Goal: Information Seeking & Learning: Understand process/instructions

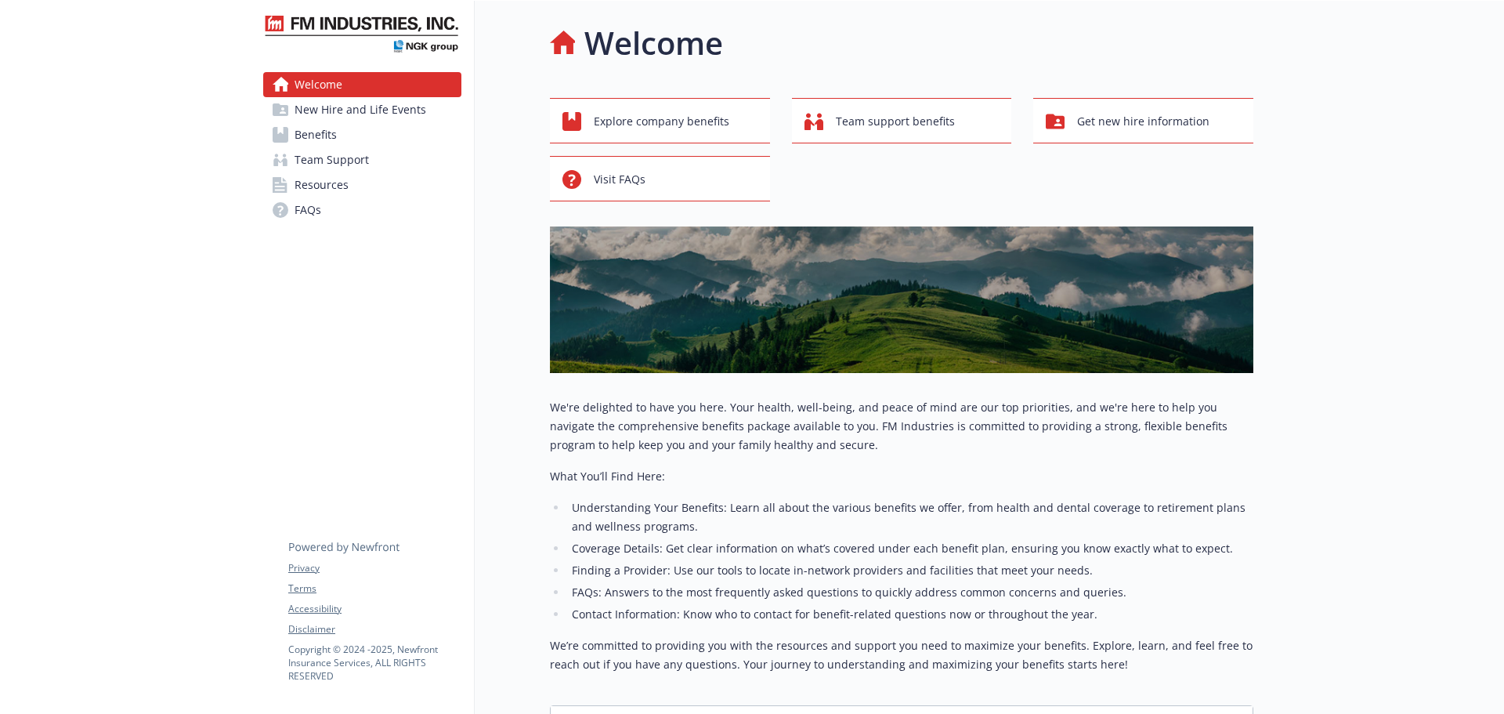
click at [345, 147] on span "Team Support" at bounding box center [332, 159] width 74 height 25
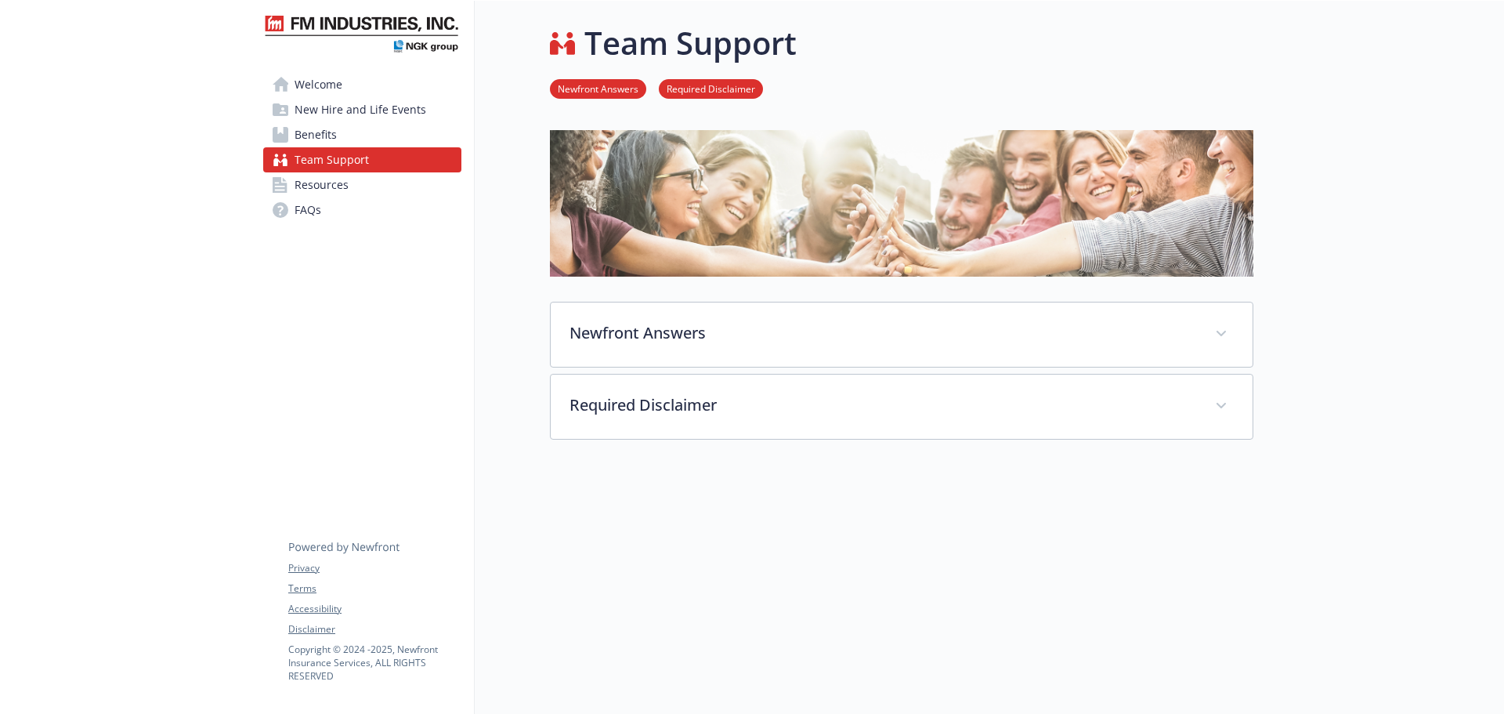
click at [339, 138] on link "Benefits" at bounding box center [362, 134] width 198 height 25
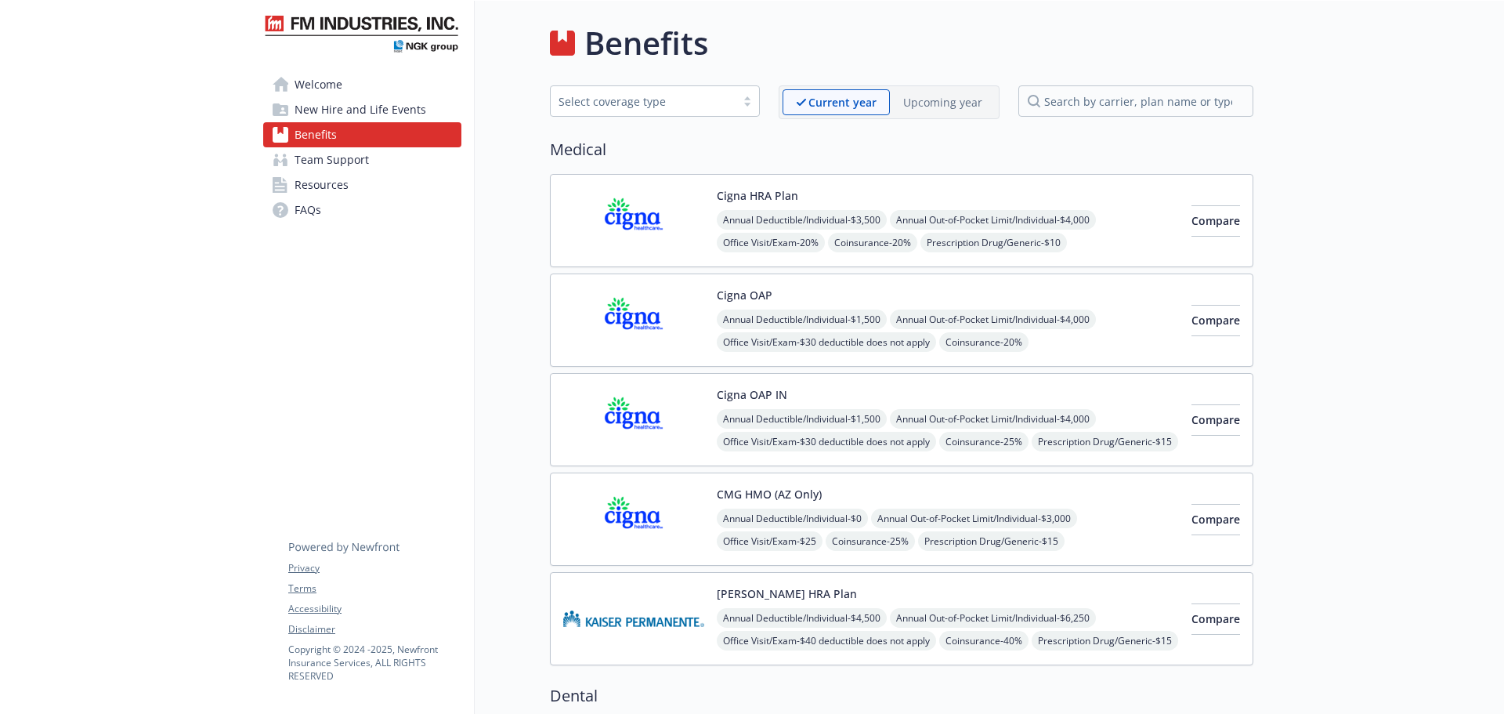
click at [921, 104] on p "Upcoming year" at bounding box center [942, 102] width 79 height 16
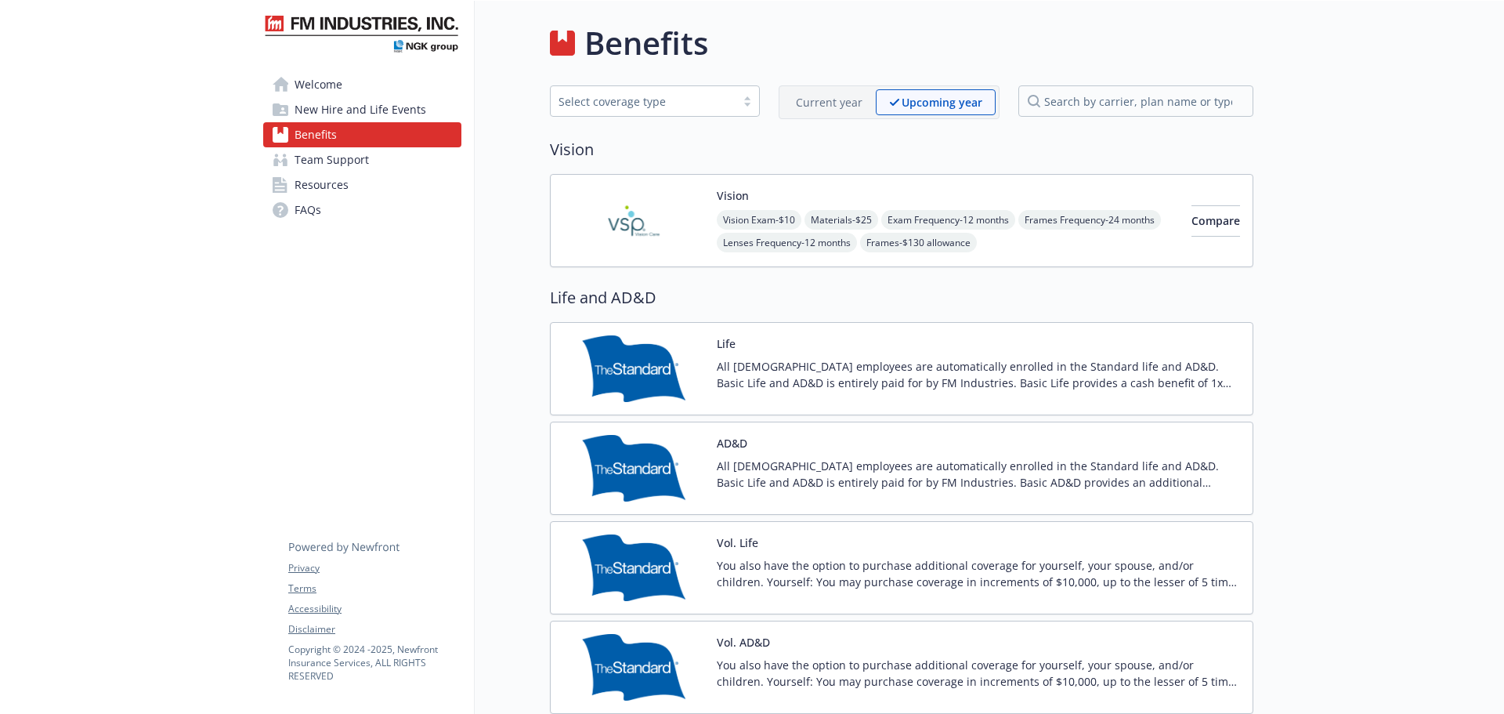
click at [503, 262] on div "Benefits Select coverage type Current year Upcoming year Vision Vision Vision E…" at bounding box center [864, 664] width 779 height 1326
click at [803, 113] on div "Current year" at bounding box center [829, 102] width 93 height 26
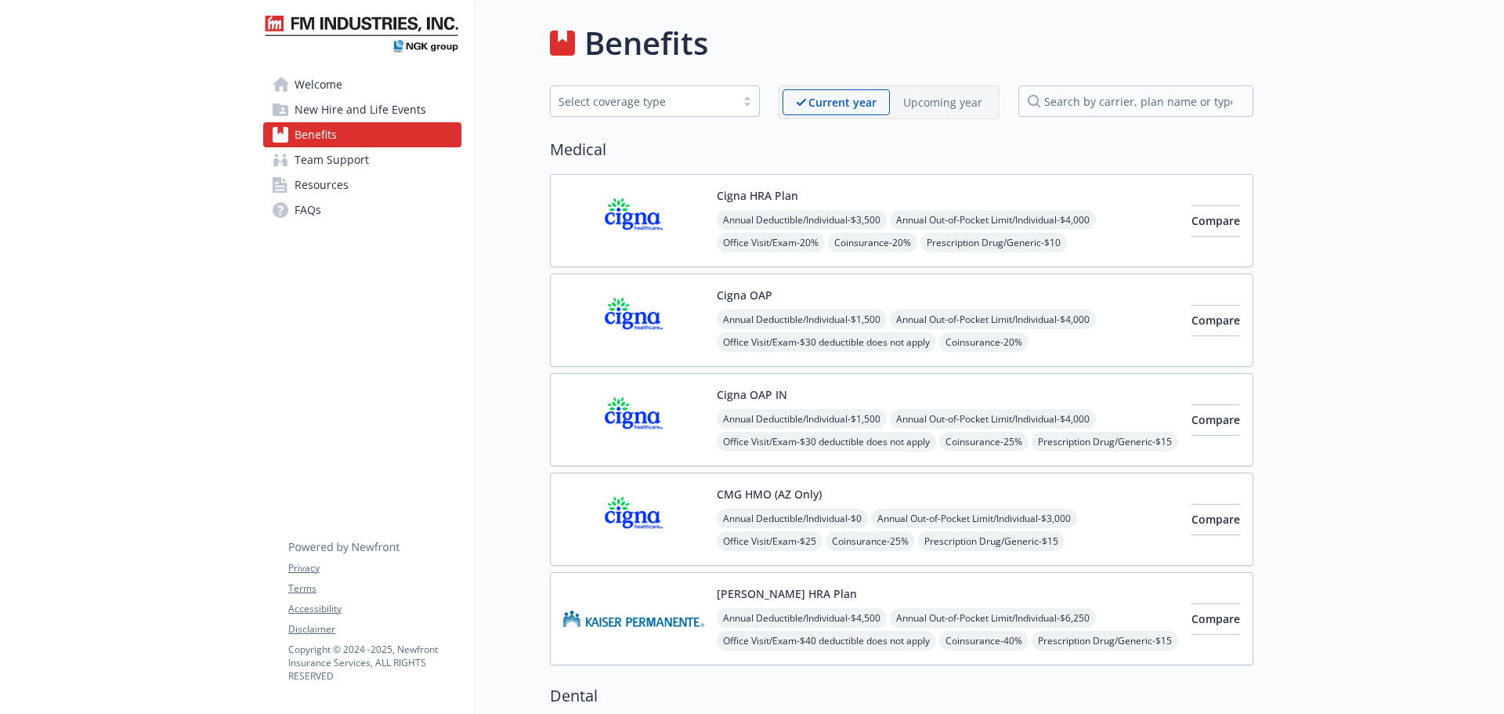
click at [958, 112] on div "Upcoming year" at bounding box center [943, 102] width 106 height 26
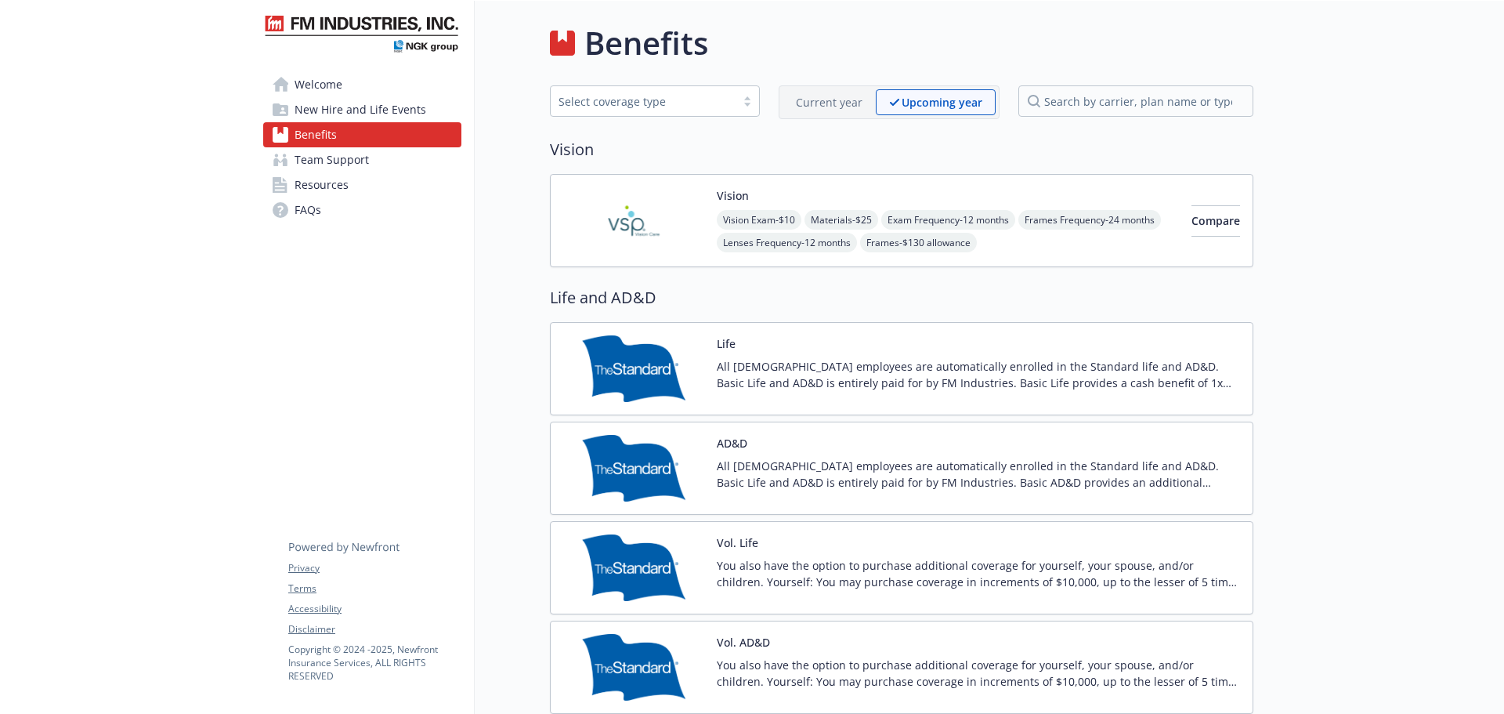
click at [526, 138] on div "Benefits Select coverage type Current year Upcoming year Vision Vision Vision E…" at bounding box center [864, 664] width 779 height 1326
click at [390, 84] on link "Welcome" at bounding box center [362, 84] width 198 height 25
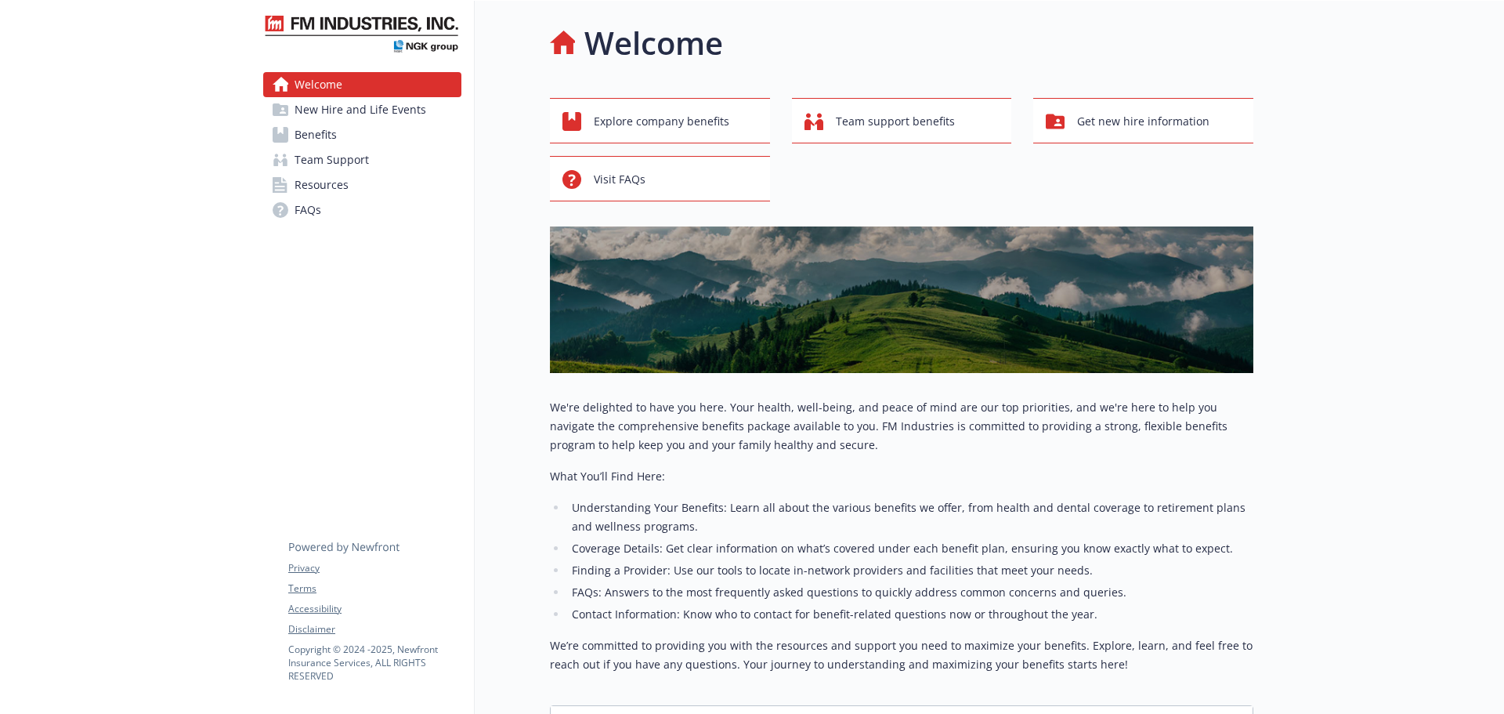
click at [396, 129] on link "Benefits" at bounding box center [362, 134] width 198 height 25
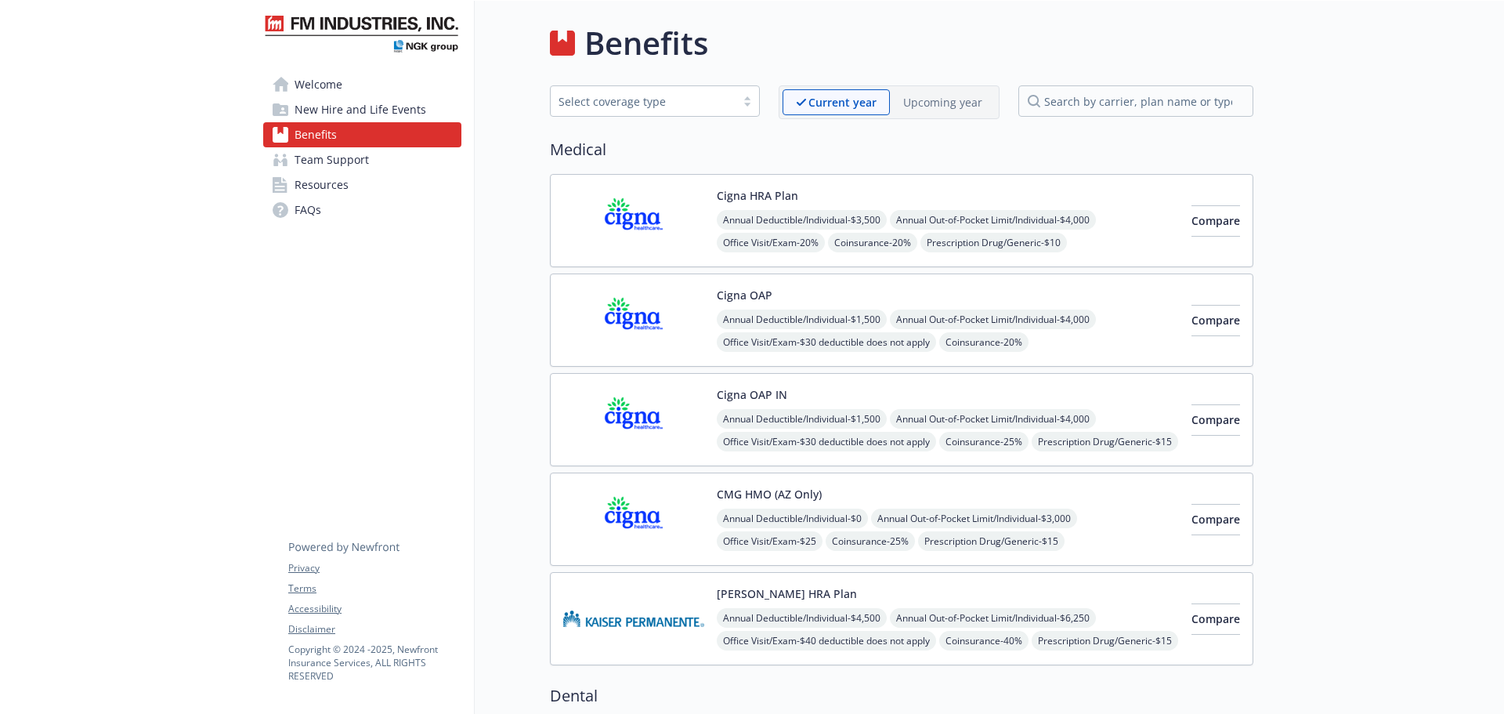
click at [397, 171] on link "Team Support" at bounding box center [362, 159] width 198 height 25
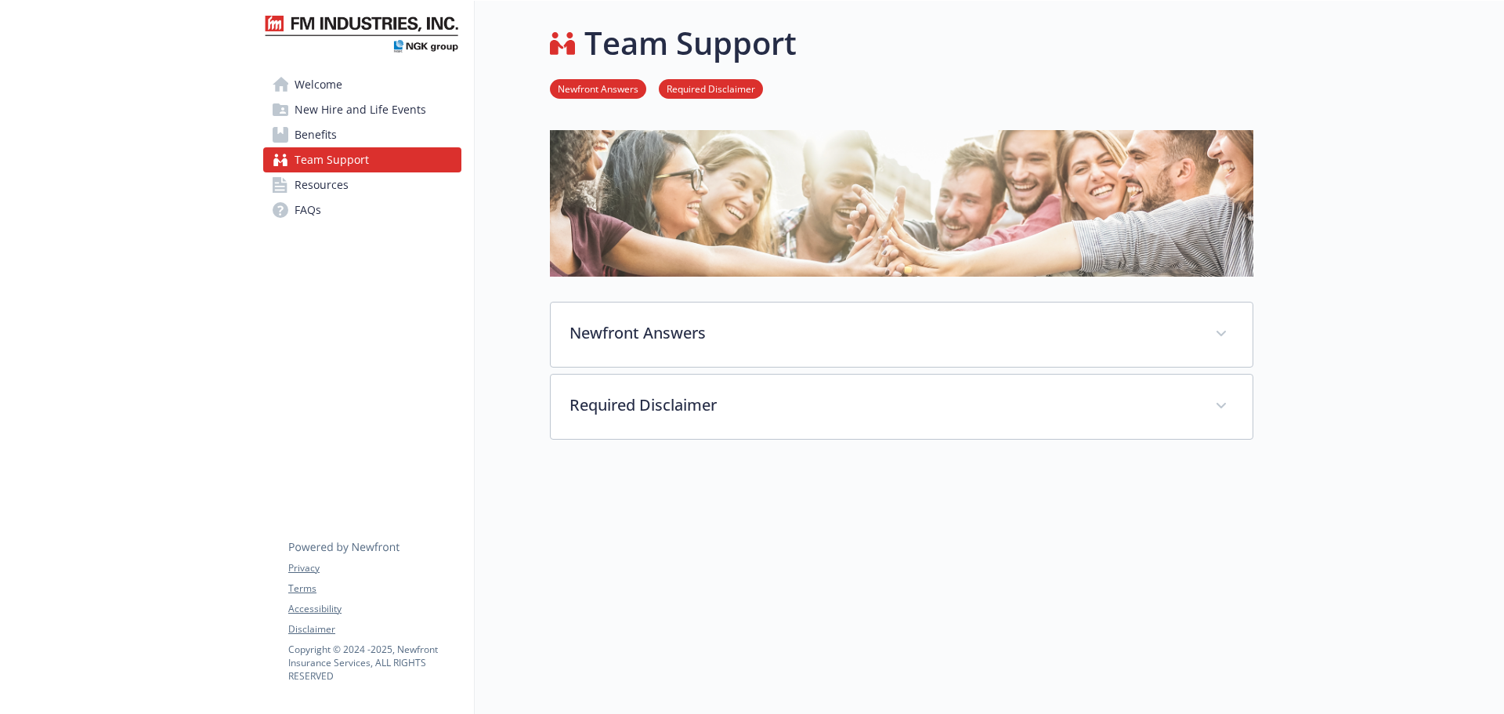
click at [401, 182] on link "Resources" at bounding box center [362, 184] width 198 height 25
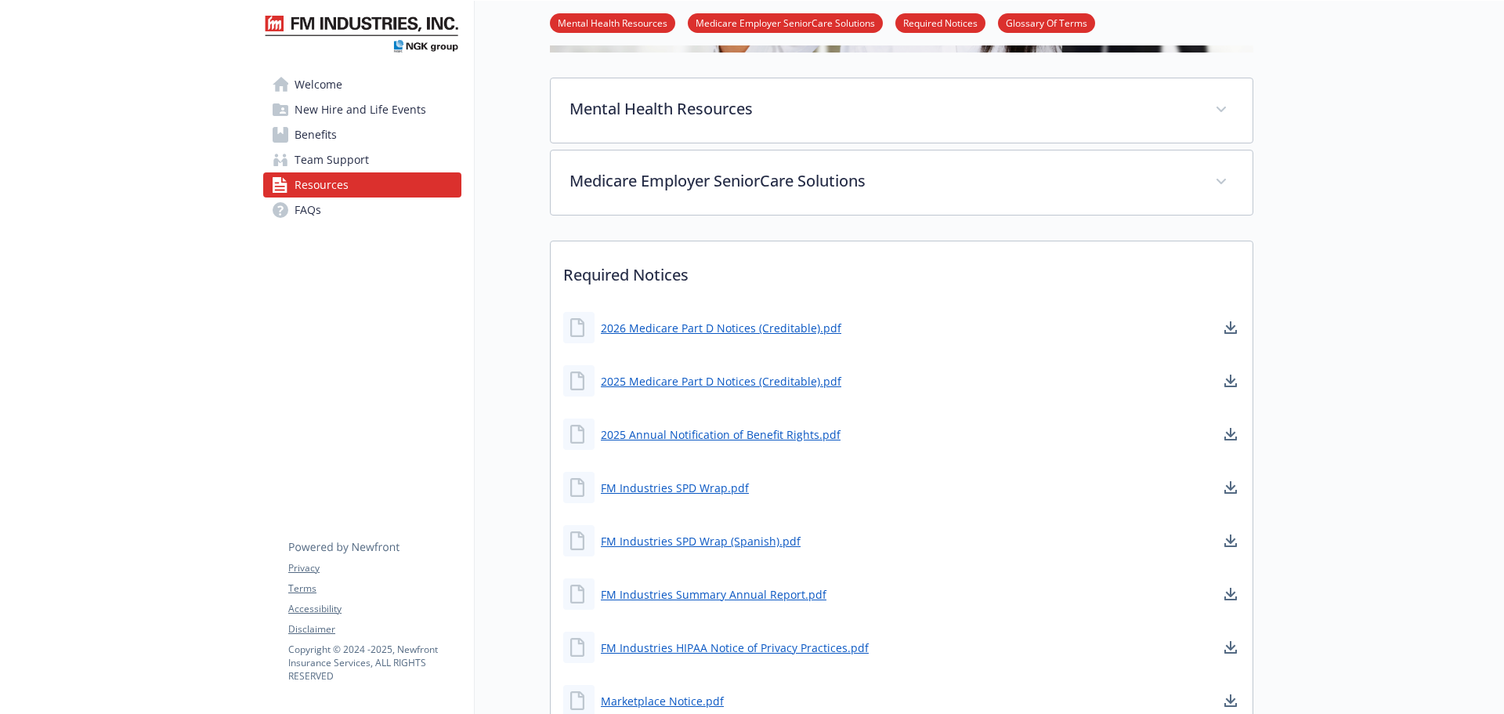
scroll to position [392, 0]
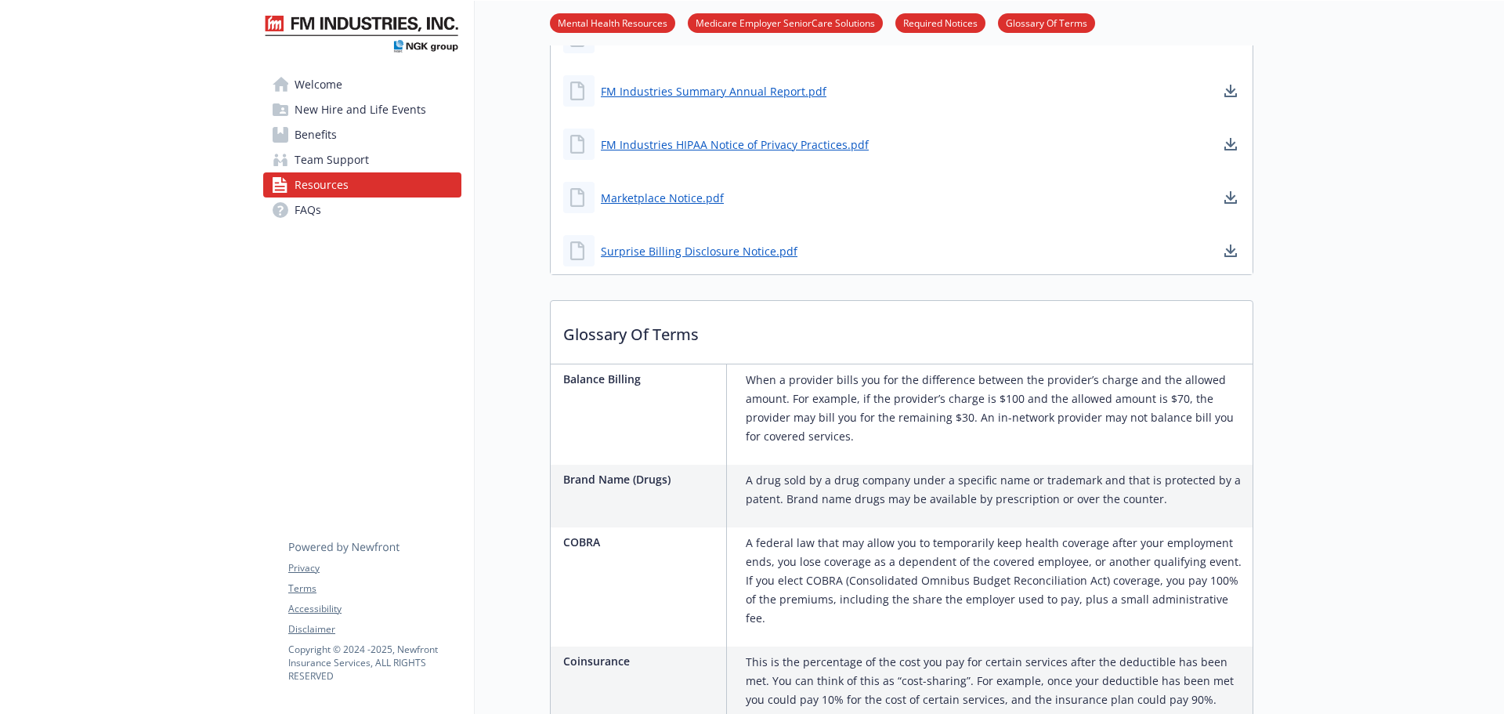
click at [375, 151] on link "Team Support" at bounding box center [362, 159] width 198 height 25
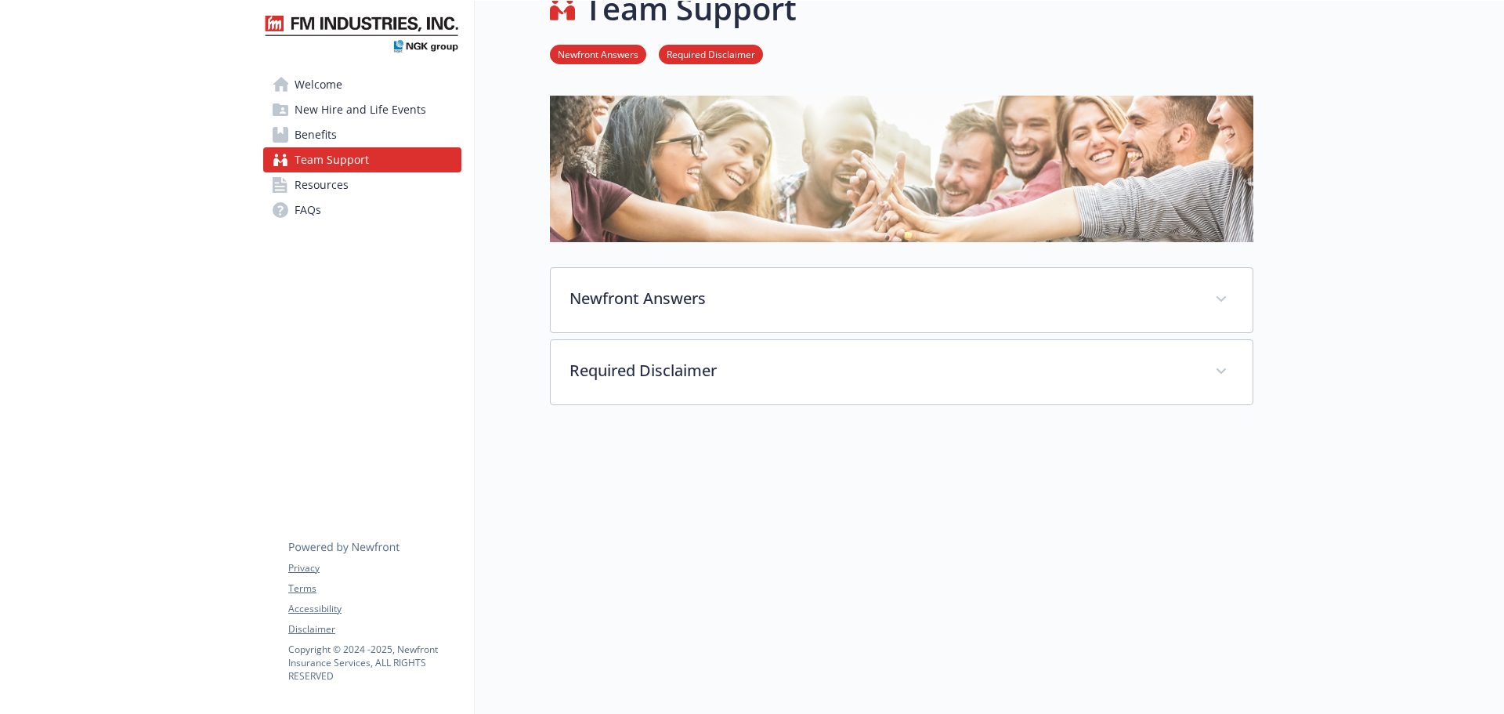
scroll to position [46, 0]
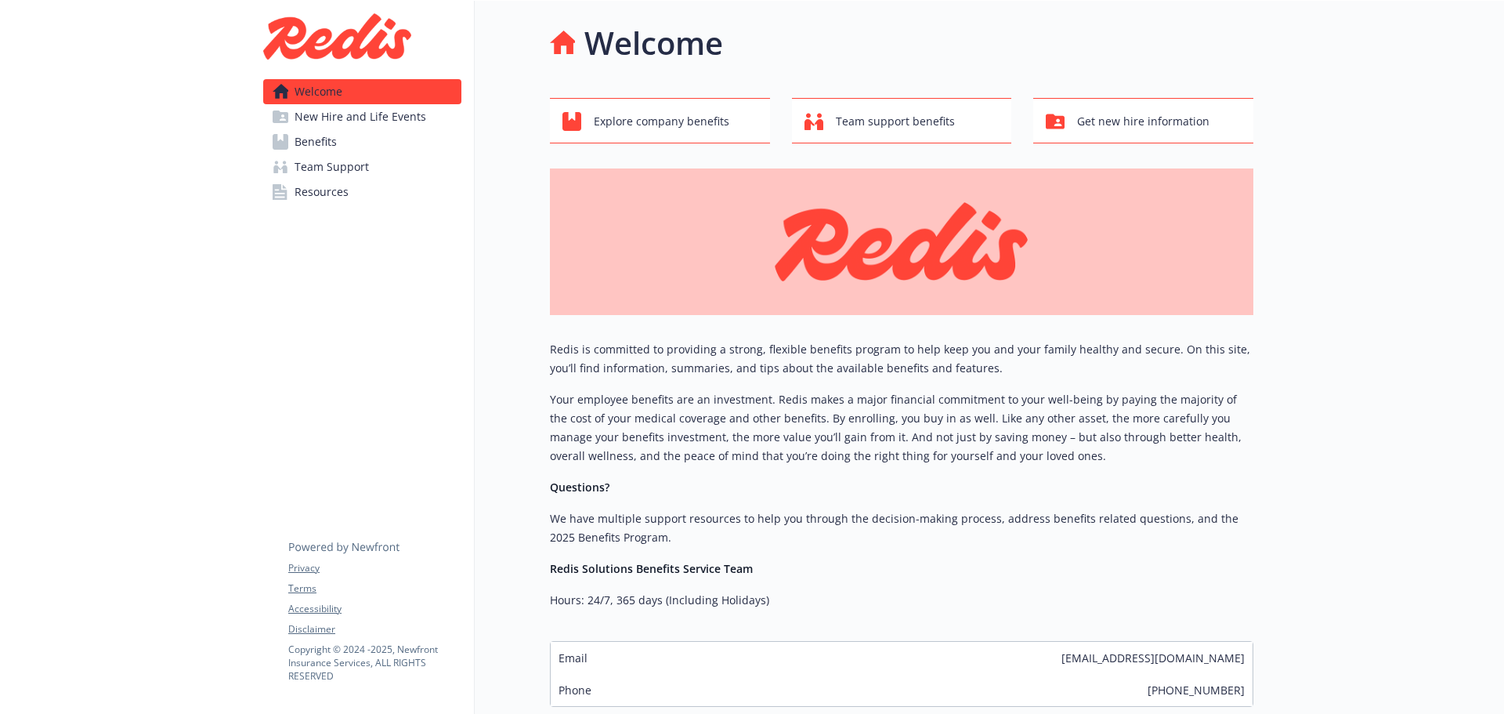
click at [320, 171] on span "Team Support" at bounding box center [332, 166] width 74 height 25
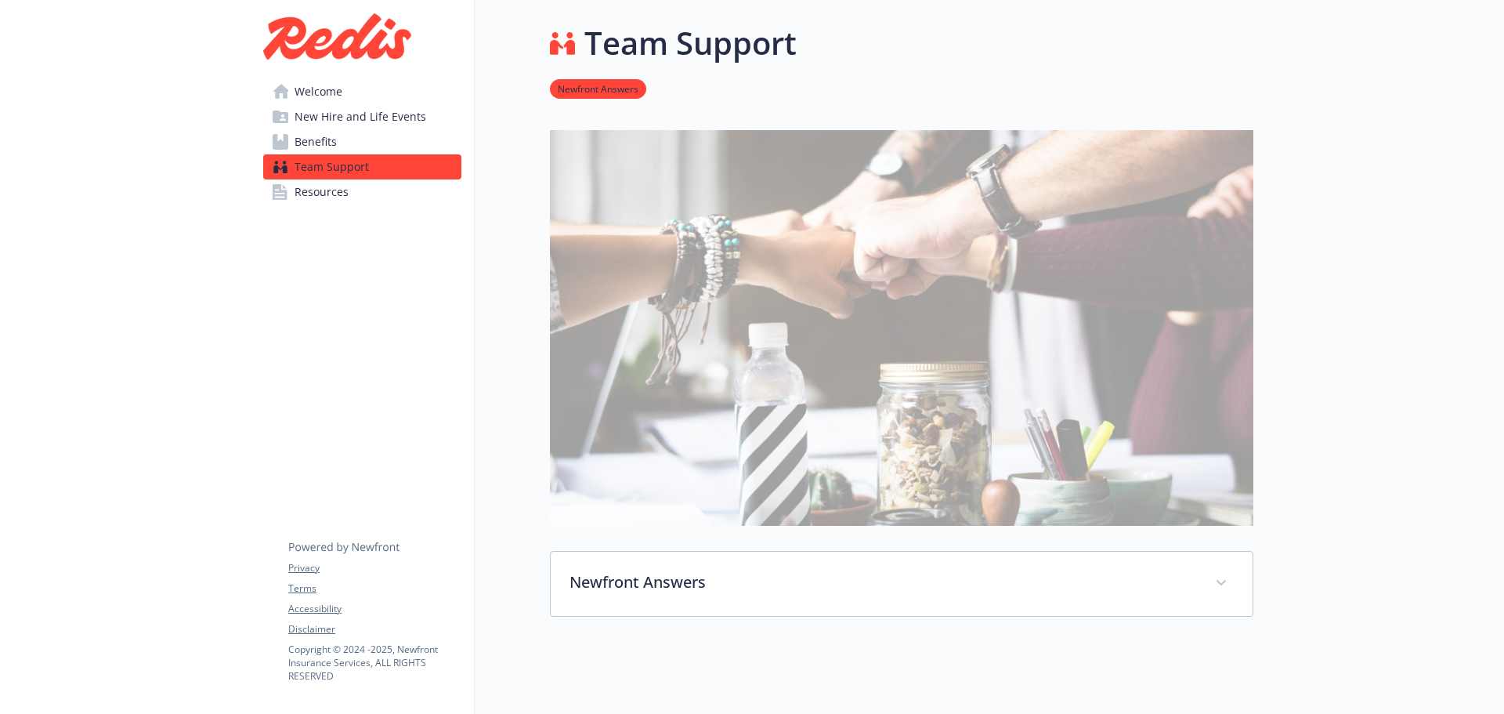
click at [336, 192] on span "Resources" at bounding box center [322, 191] width 54 height 25
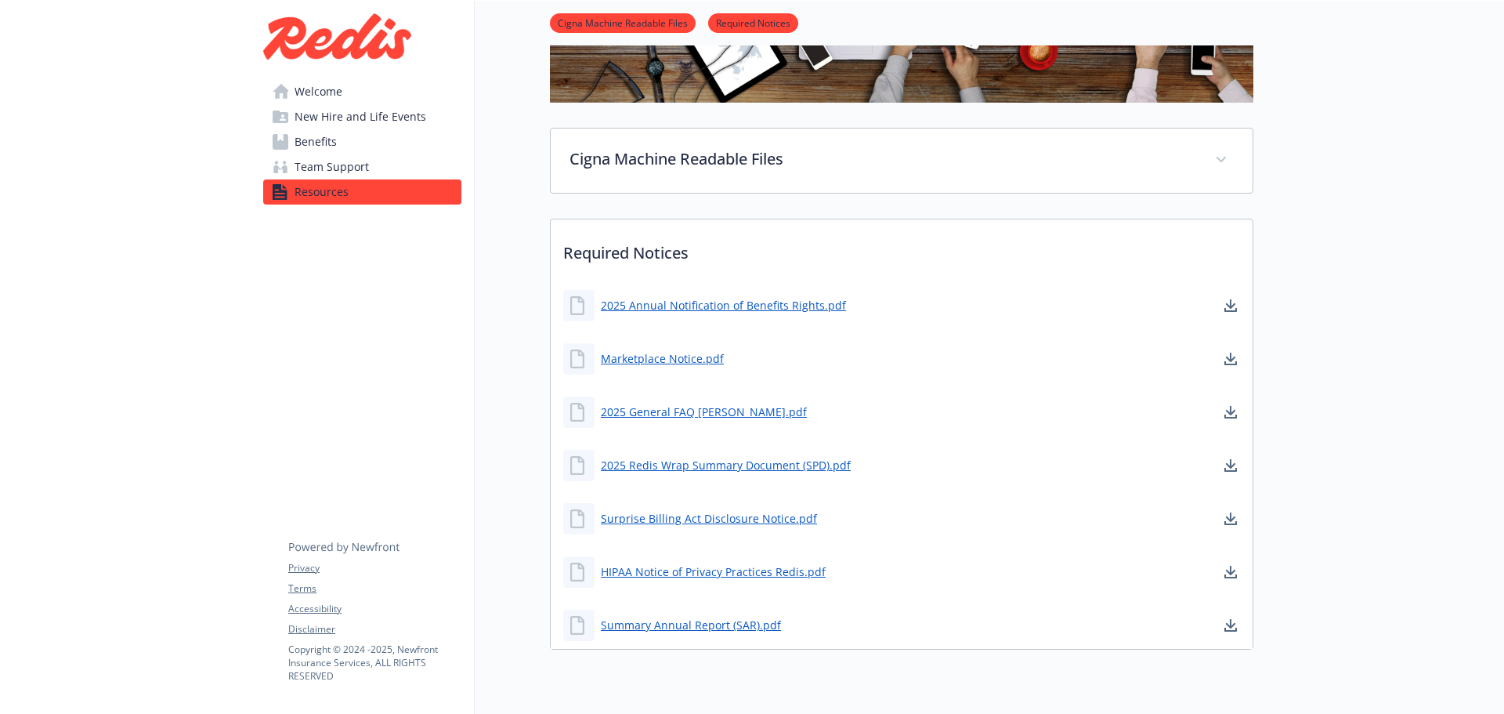
scroll to position [301, 0]
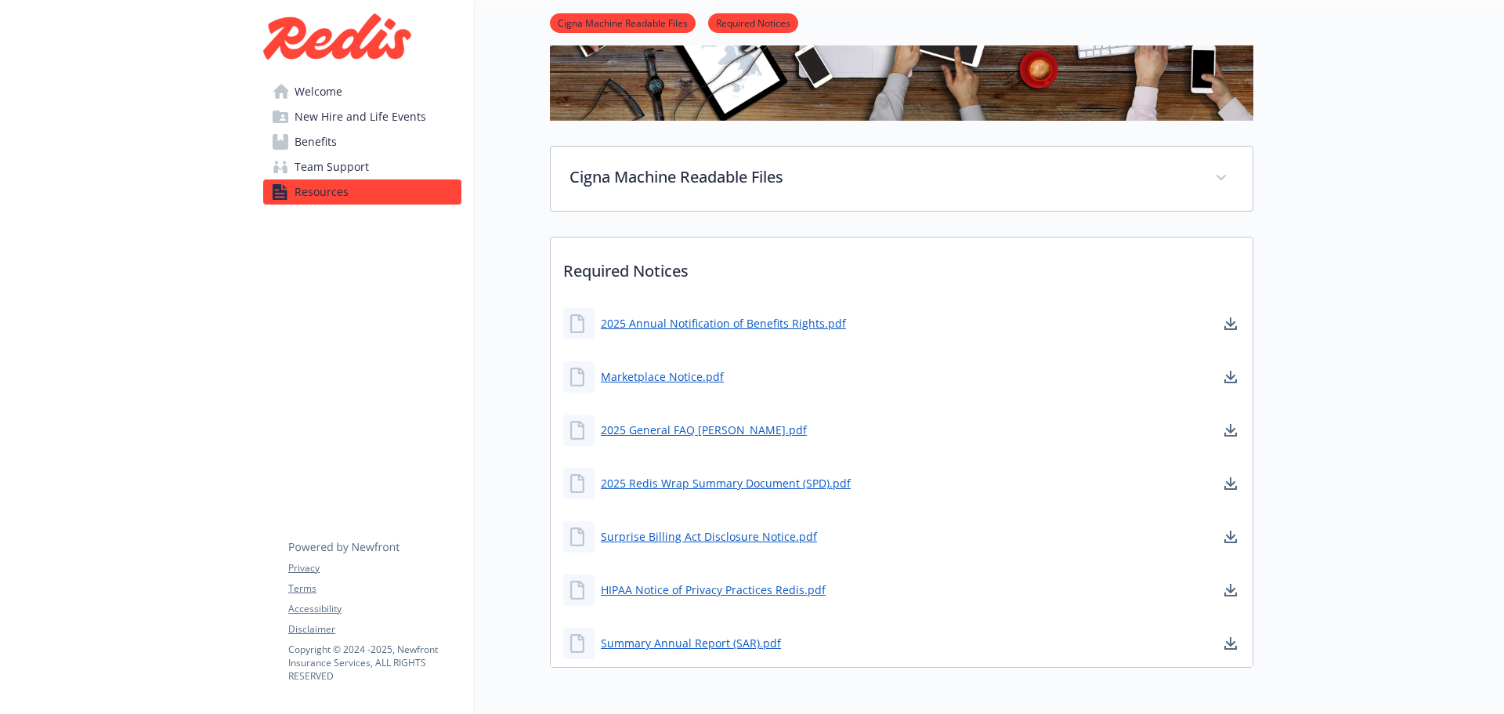
click at [310, 121] on span "New Hire and Life Events" at bounding box center [361, 116] width 132 height 25
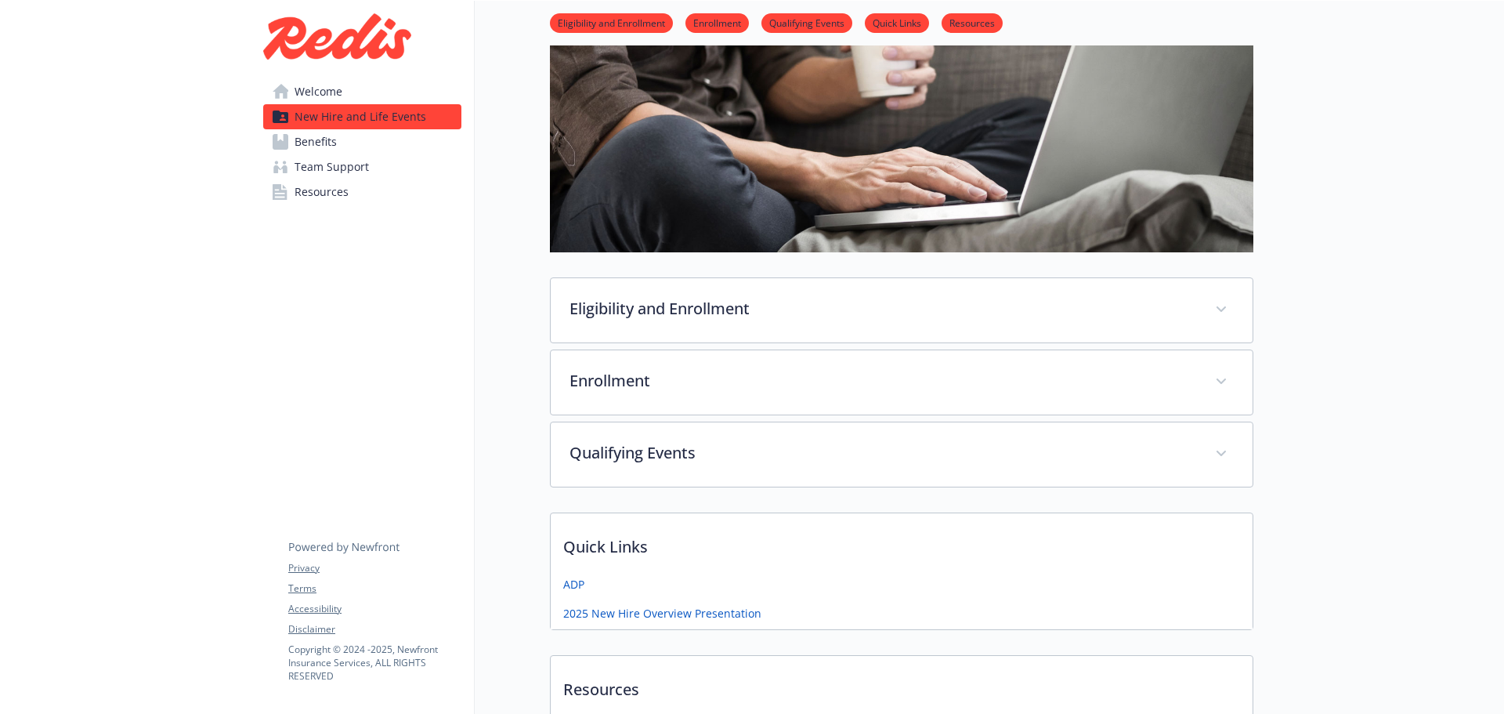
scroll to position [301, 0]
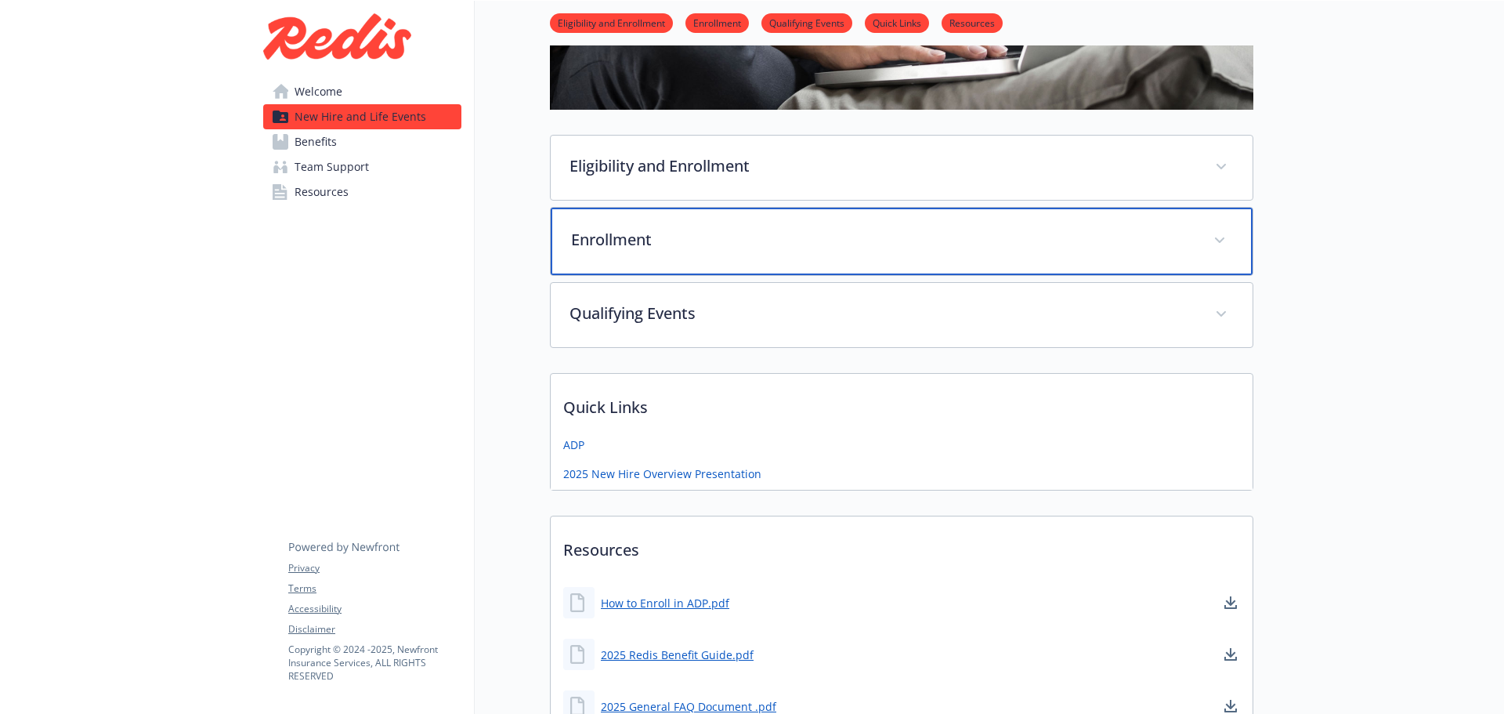
click at [559, 249] on div "Enrollment" at bounding box center [902, 241] width 702 height 67
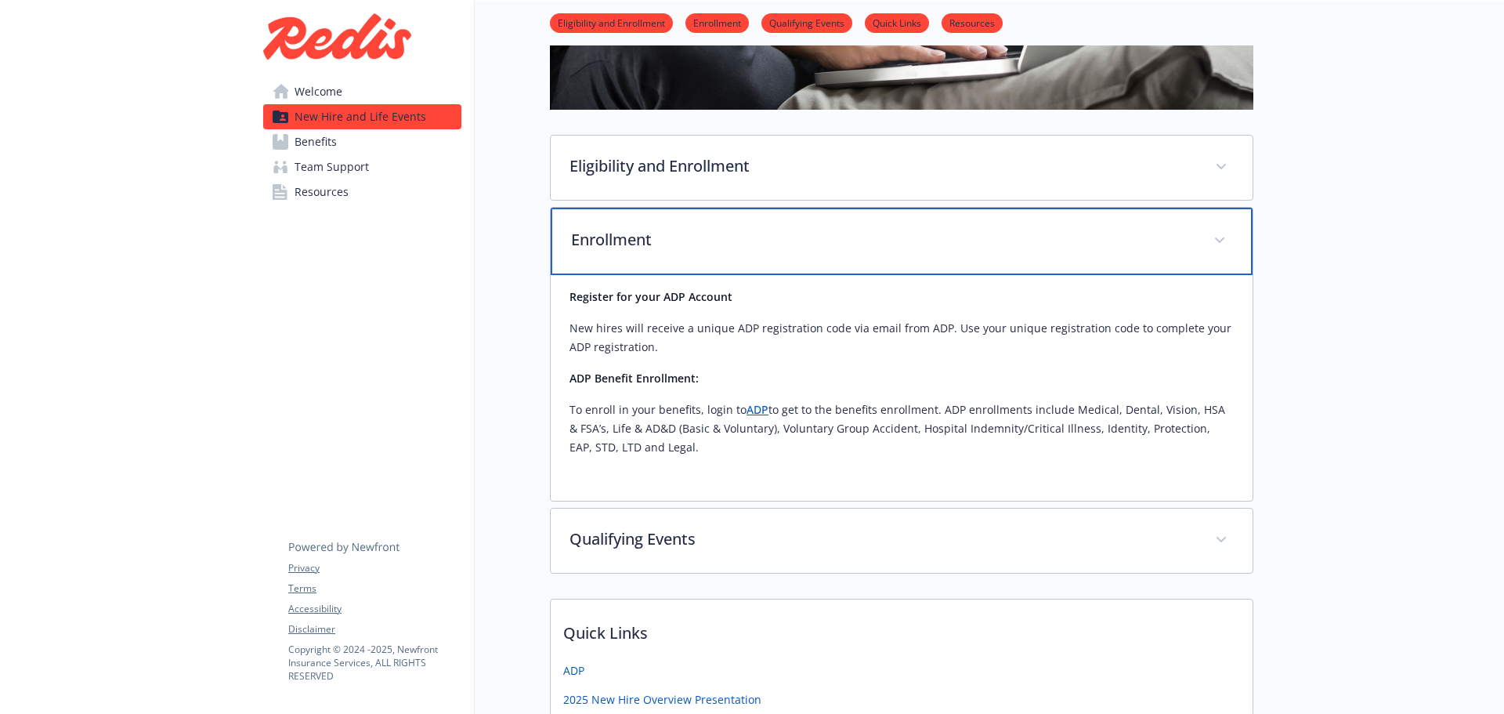
click at [580, 236] on p "Enrollment" at bounding box center [883, 240] width 624 height 24
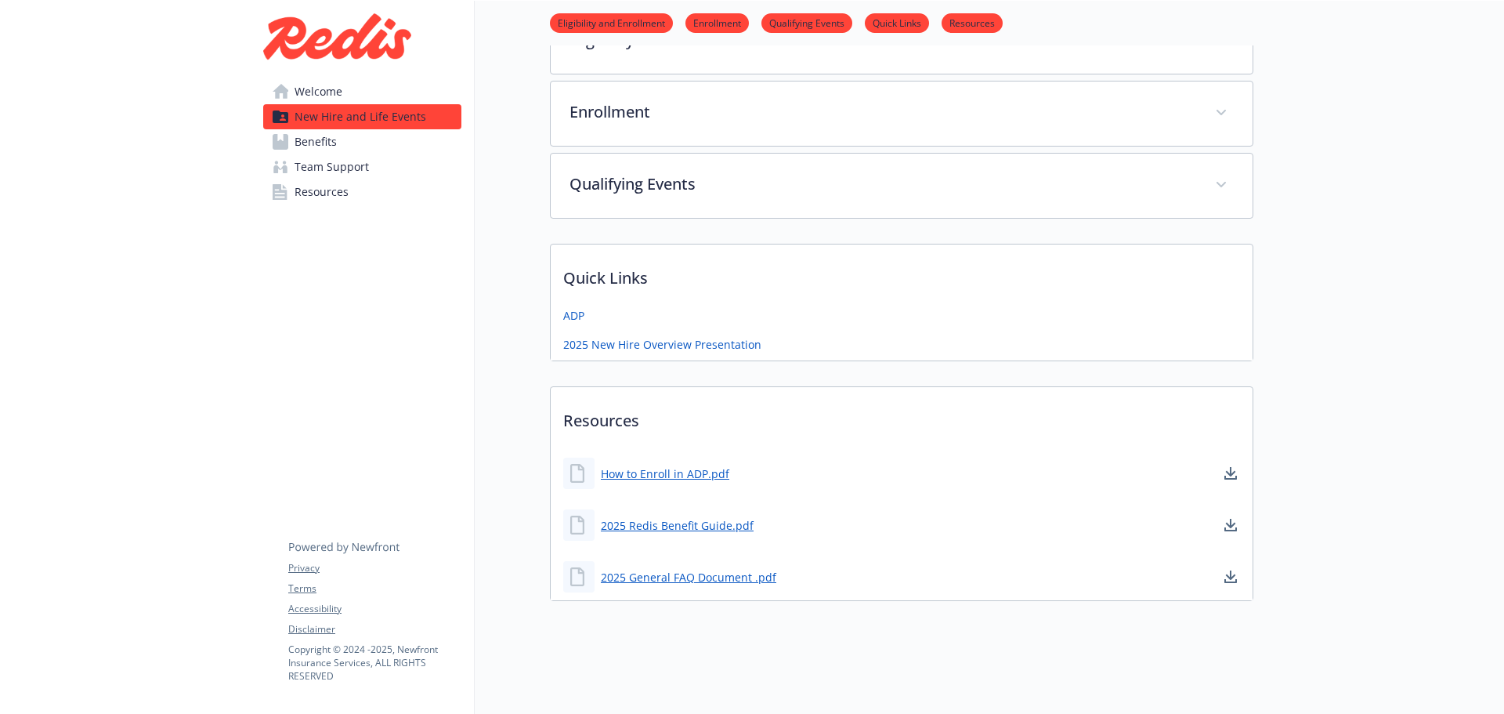
scroll to position [439, 0]
